Goal: Task Accomplishment & Management: Use online tool/utility

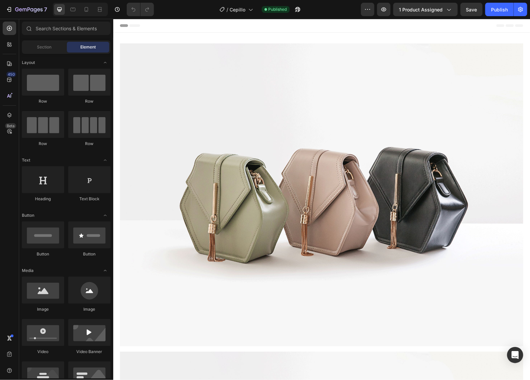
click at [87, 20] on div "Sections(0) Elements(84) Section Element Hero Section Product Detail Brands Tru…" at bounding box center [66, 199] width 94 height 361
click at [87, 12] on icon at bounding box center [86, 9] width 7 height 7
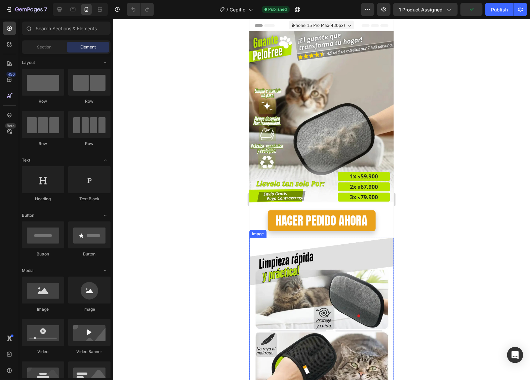
click at [283, 311] on img at bounding box center [321, 386] width 145 height 299
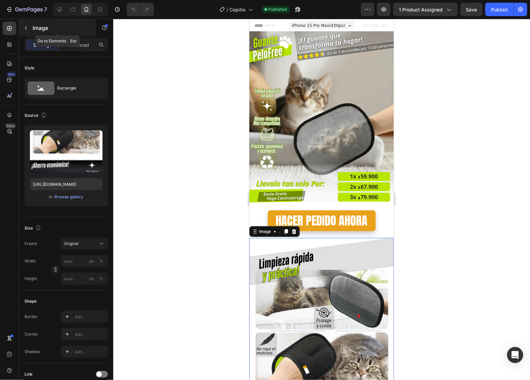
click at [27, 26] on icon "button" at bounding box center [25, 27] width 5 height 5
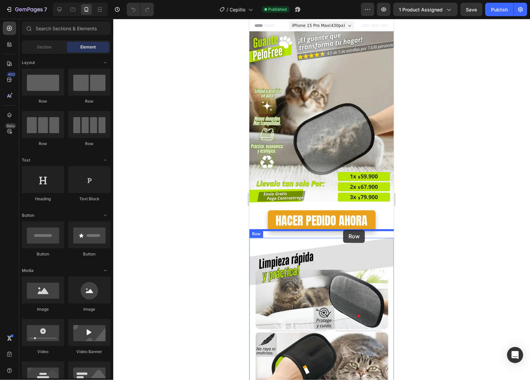
drag, startPoint x: 283, startPoint y: 108, endPoint x: 346, endPoint y: 232, distance: 138.9
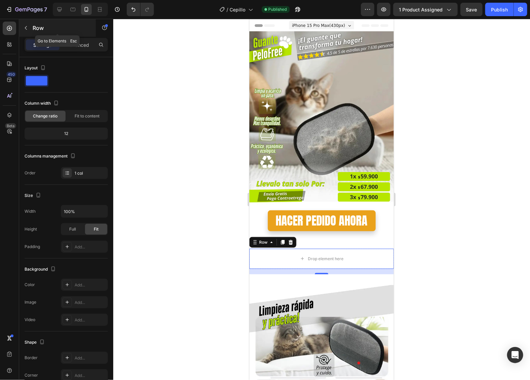
click at [27, 24] on button "button" at bounding box center [26, 28] width 11 height 11
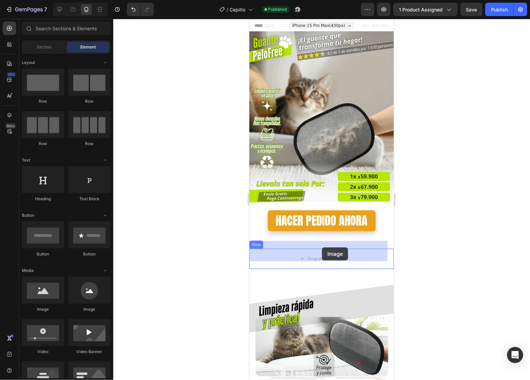
drag, startPoint x: 301, startPoint y: 308, endPoint x: 292, endPoint y: 252, distance: 57.6
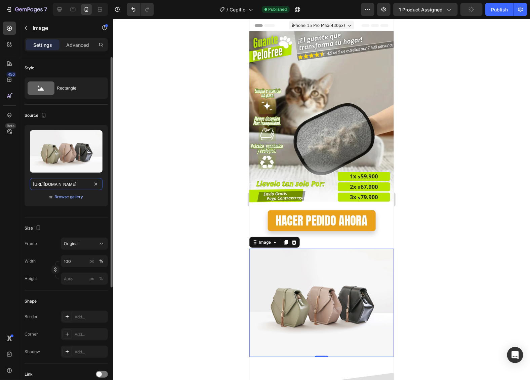
click at [90, 182] on input "[URL][DOMAIN_NAME]" at bounding box center [66, 184] width 73 height 12
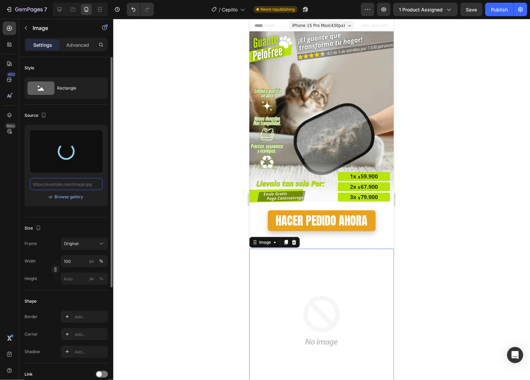
type input "[URL][DOMAIN_NAME]"
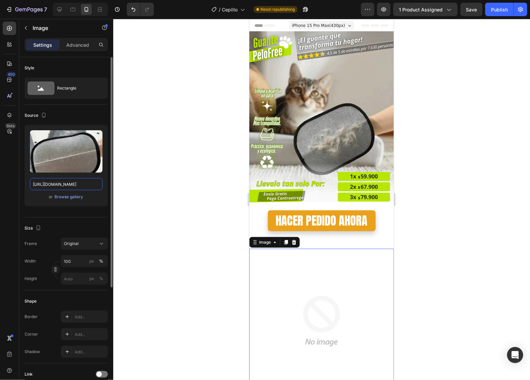
scroll to position [112, 0]
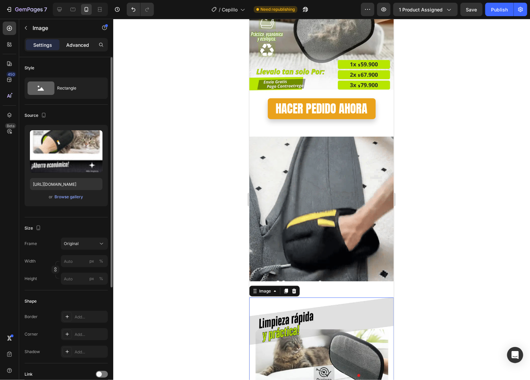
click at [75, 48] on div "Advanced" at bounding box center [78, 44] width 34 height 11
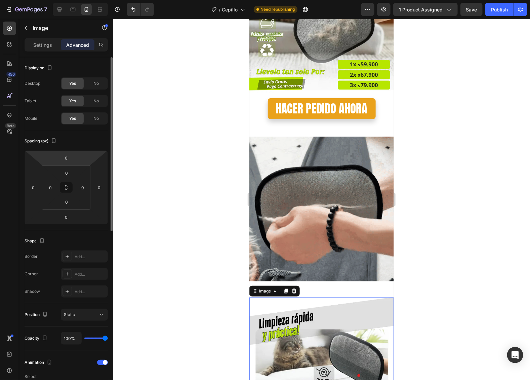
click at [76, 0] on html "7 Version history / Cepillo Need republishing Preview 1 product assigned Save P…" at bounding box center [265, 0] width 530 height 0
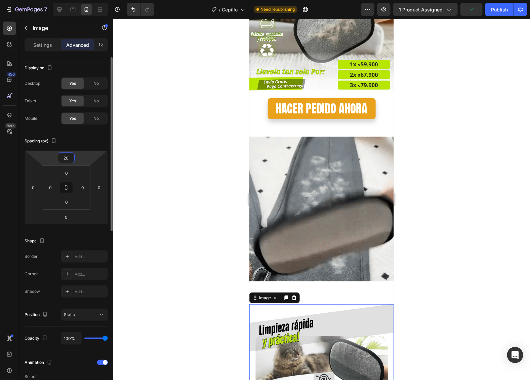
type input "2"
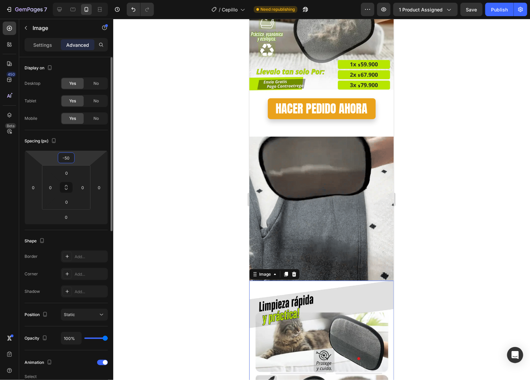
type input "-5"
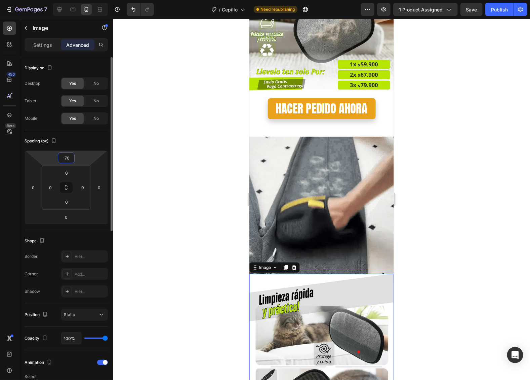
type input "-7"
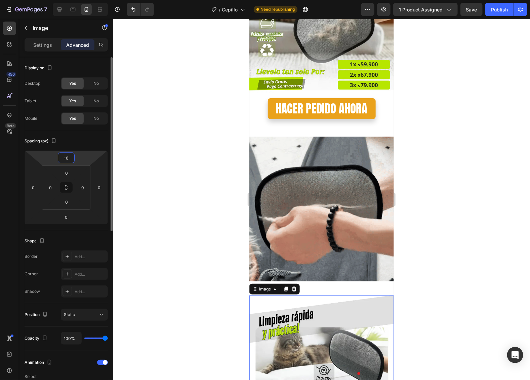
type input "-60"
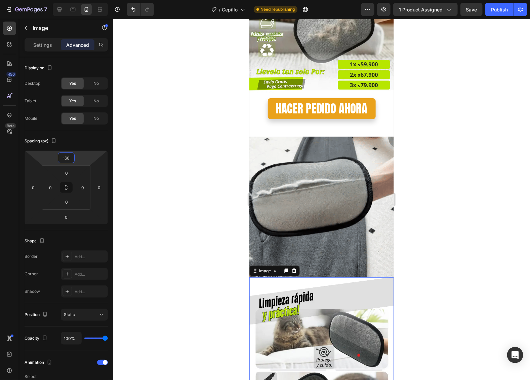
click at [199, 300] on div at bounding box center [321, 199] width 417 height 361
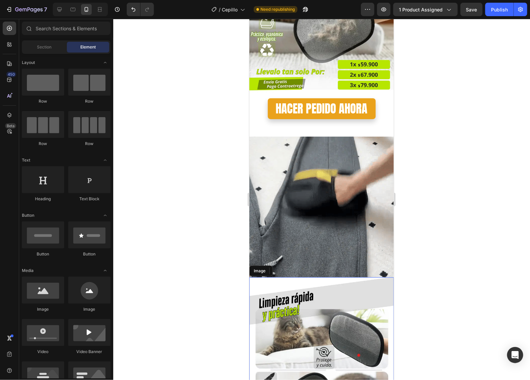
click at [438, 194] on div at bounding box center [321, 199] width 417 height 361
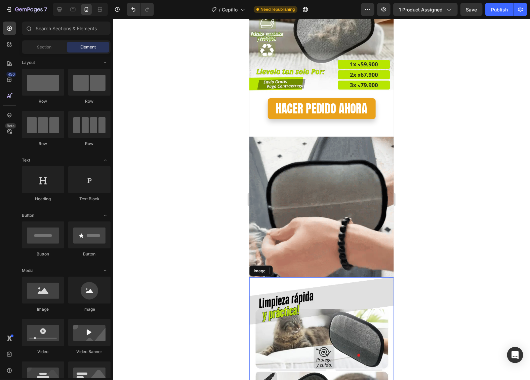
click at [498, 1] on div "7 Version history / Cepillo Need republishing Preview 1 product assigned Save P…" at bounding box center [265, 9] width 530 height 19
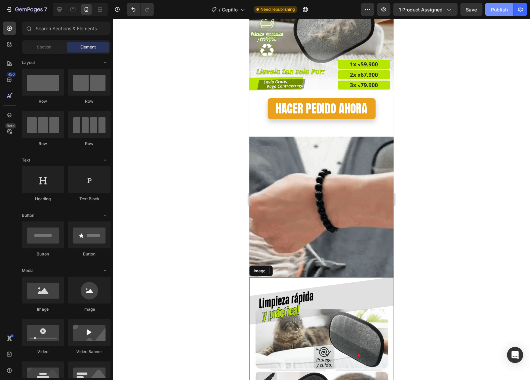
click at [498, 8] on div "Publish" at bounding box center [499, 9] width 17 height 7
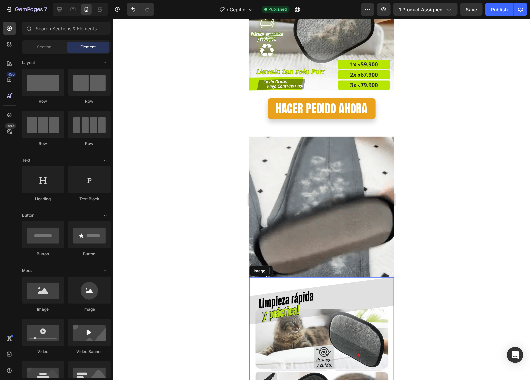
click at [231, 41] on div at bounding box center [321, 199] width 417 height 361
